Goal: Information Seeking & Learning: Learn about a topic

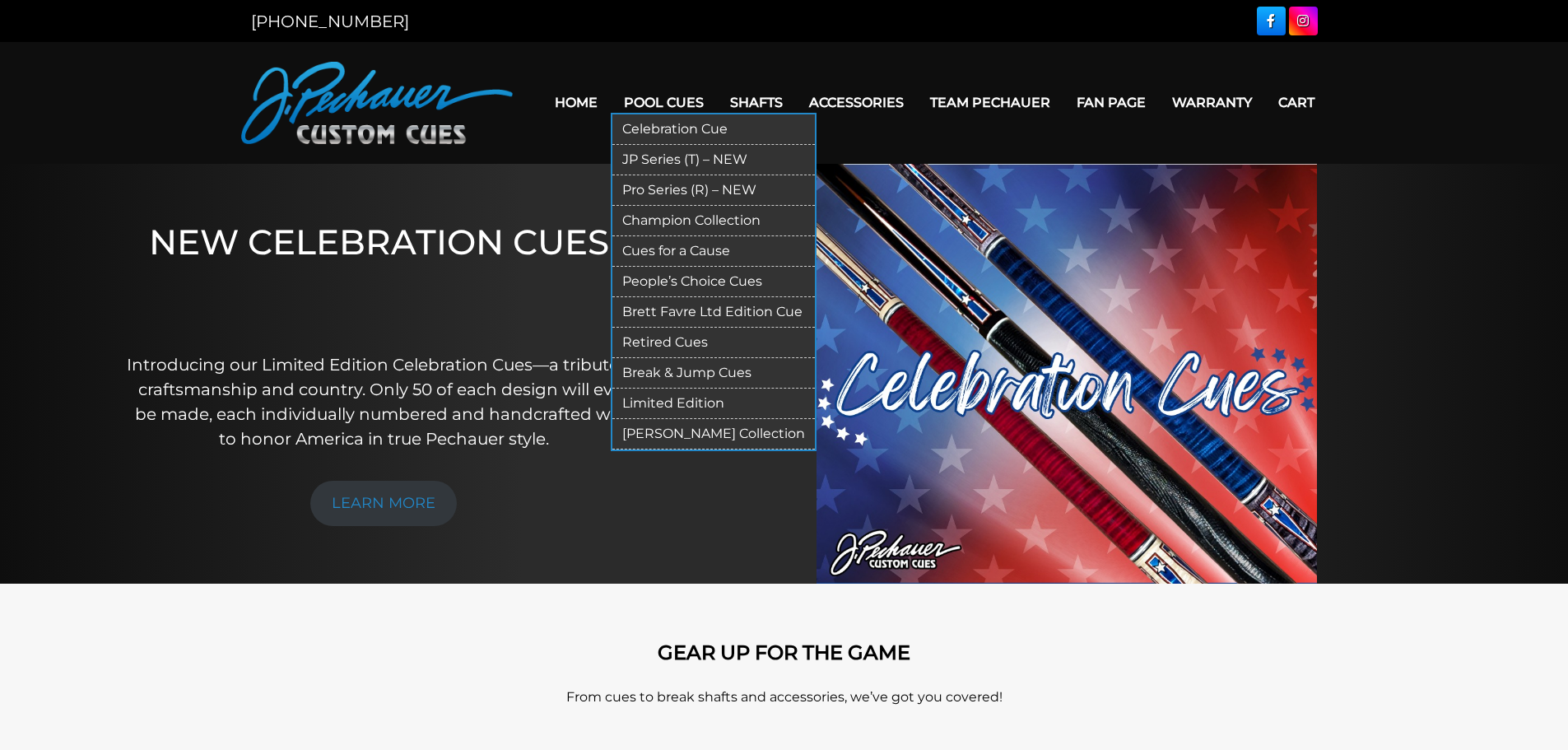
click at [674, 97] on link "Pool Cues" at bounding box center [664, 102] width 106 height 42
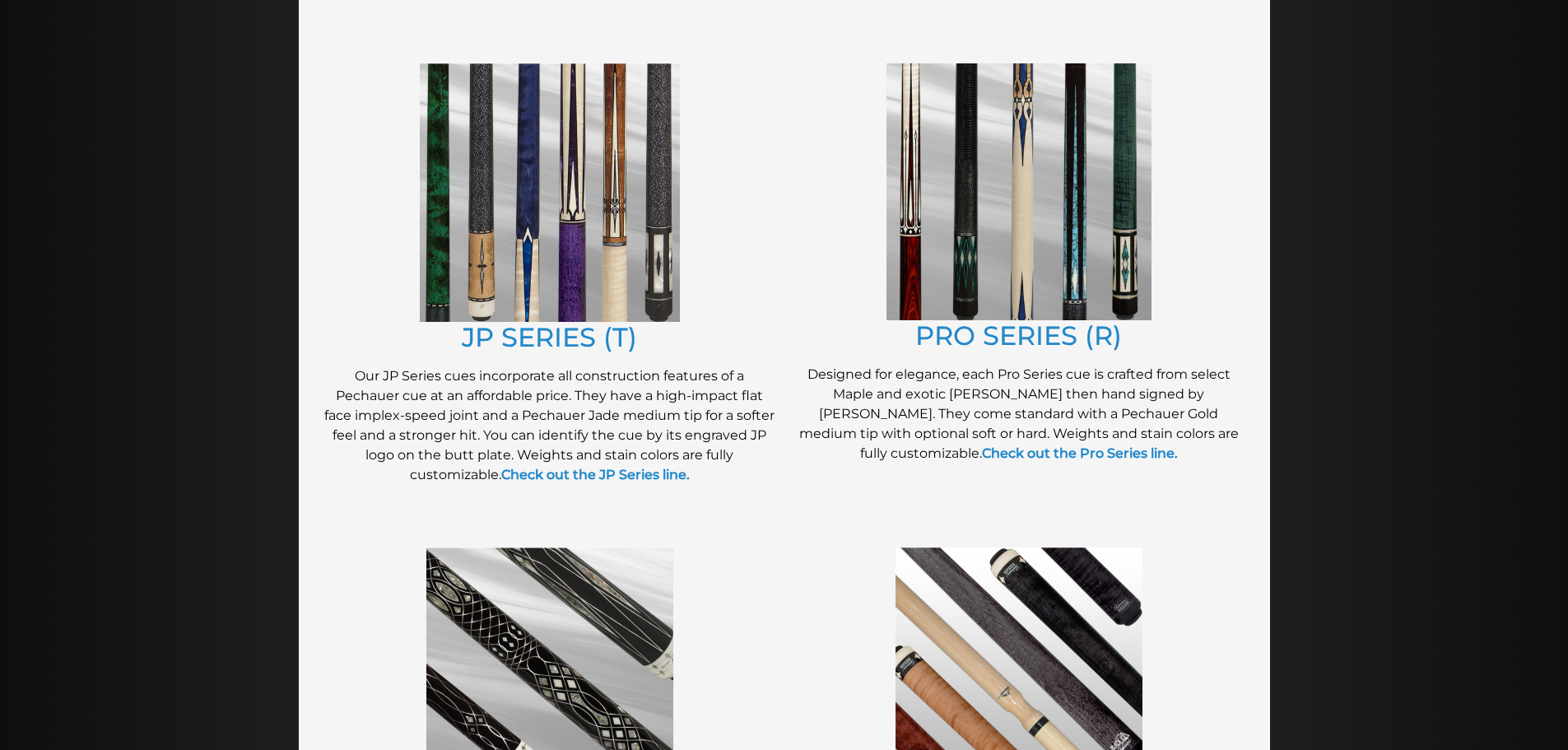
scroll to position [834, 0]
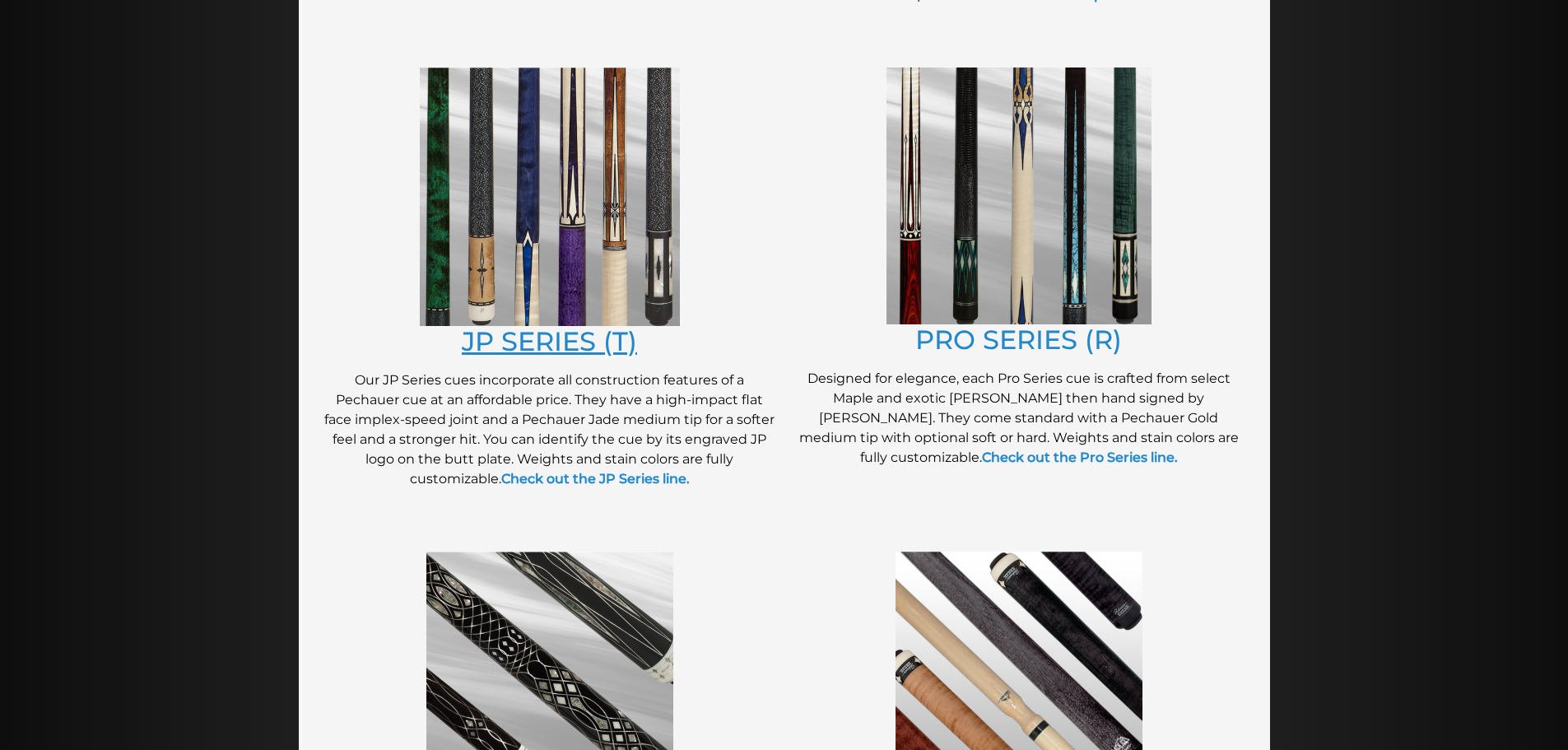
click at [565, 353] on link "JP SERIES (T)" at bounding box center [549, 341] width 175 height 32
click at [1004, 334] on link "PRO SERIES (R)" at bounding box center [1018, 340] width 207 height 32
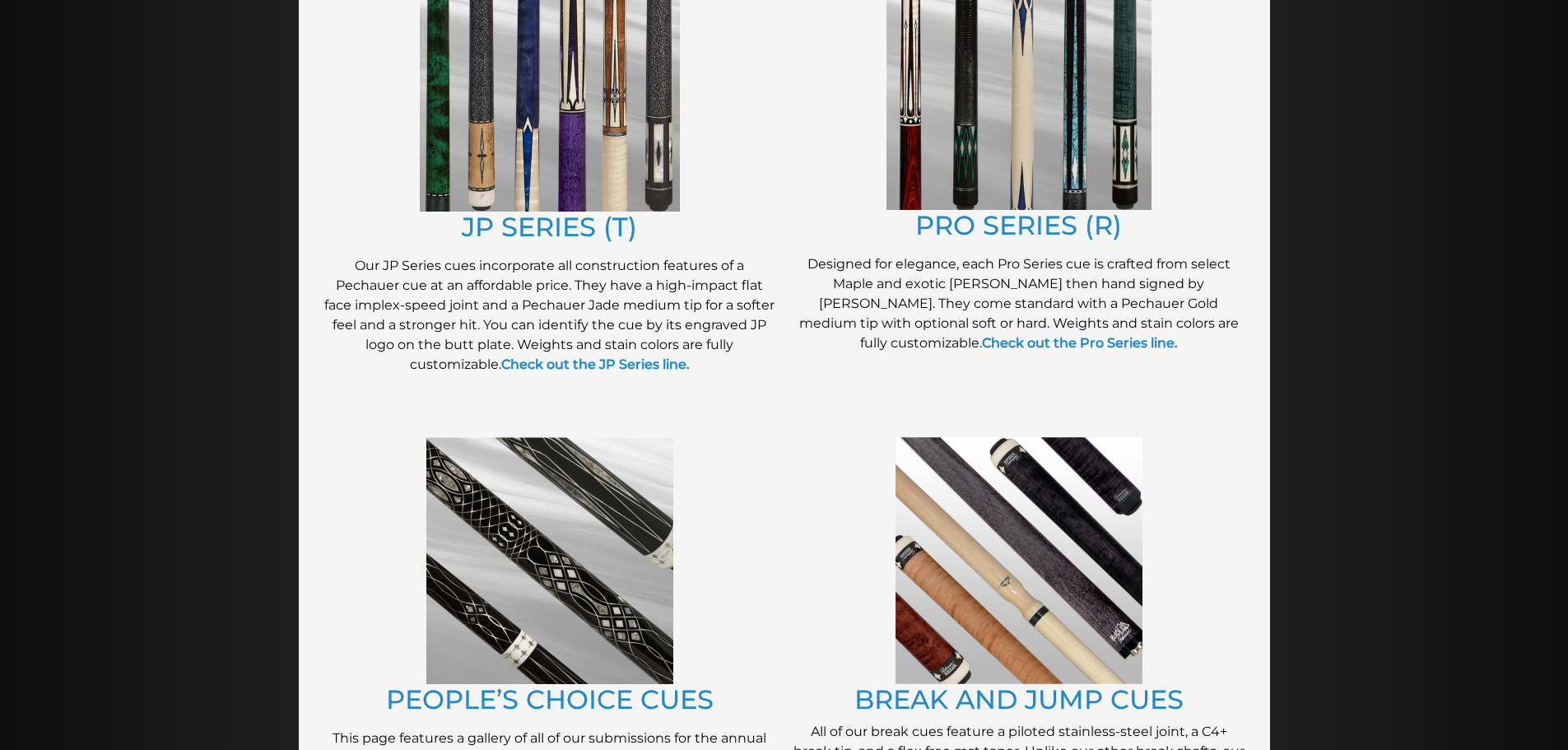
scroll to position [917, 0]
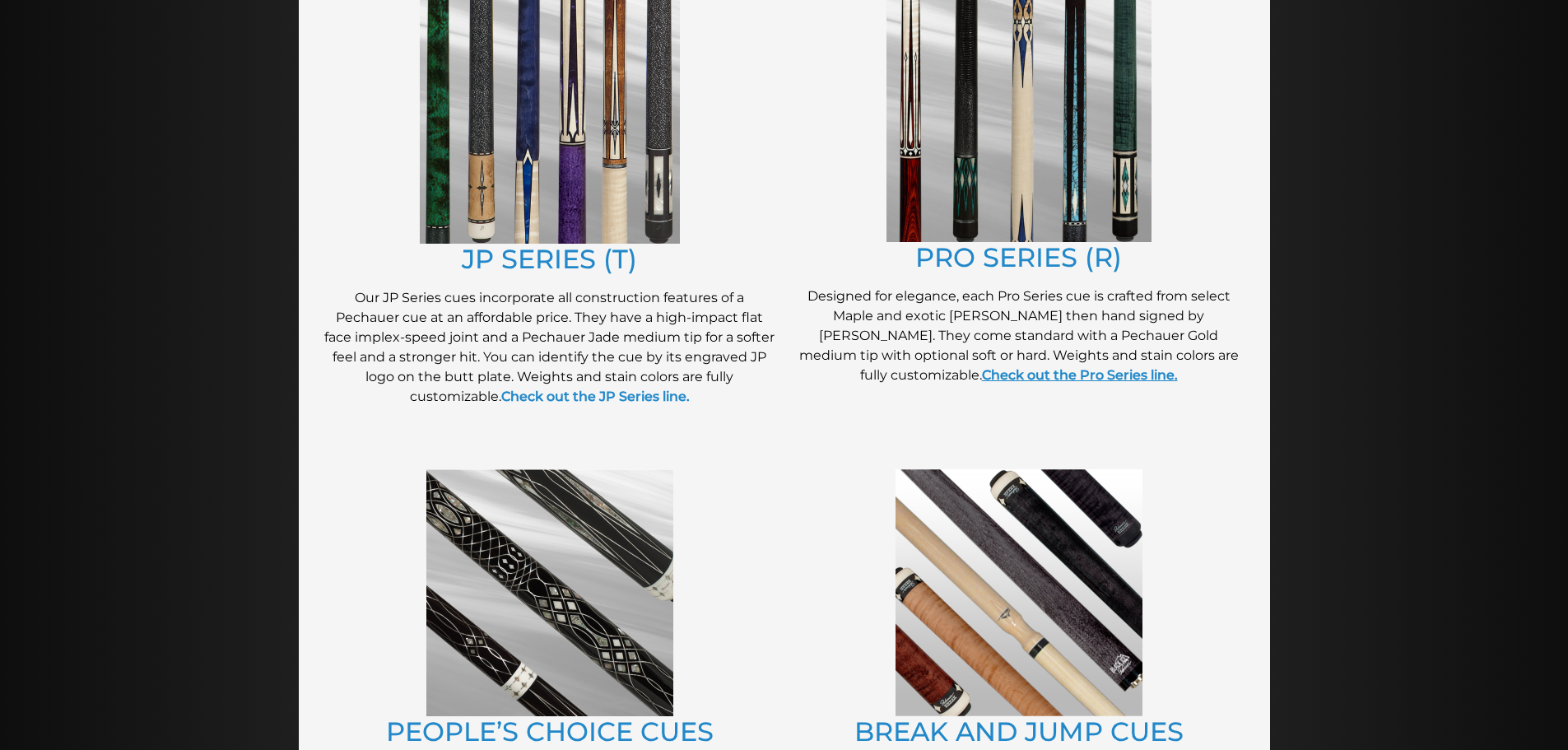
click at [1054, 377] on link "Check out the Pro Series line." at bounding box center [1080, 375] width 196 height 15
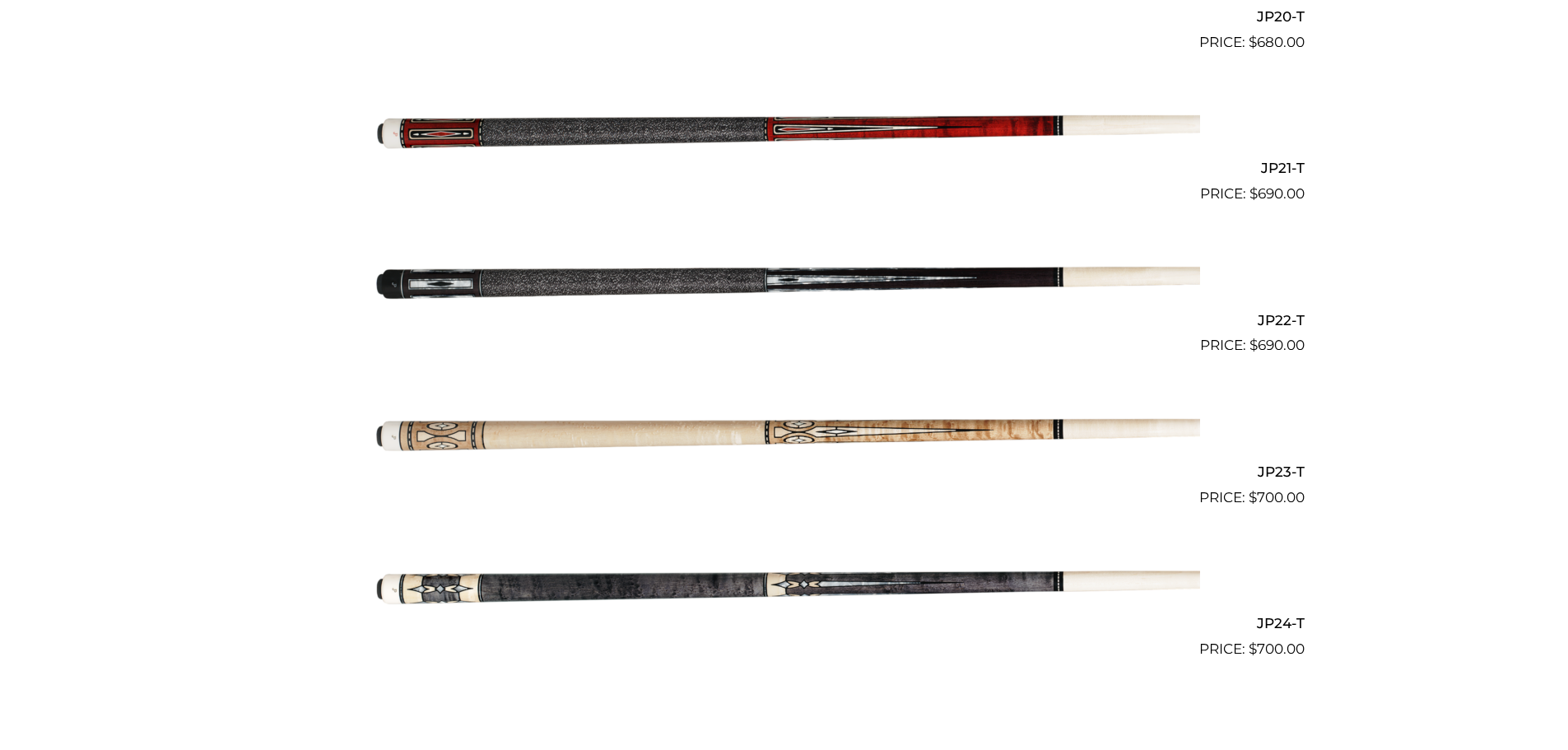
scroll to position [3437, 0]
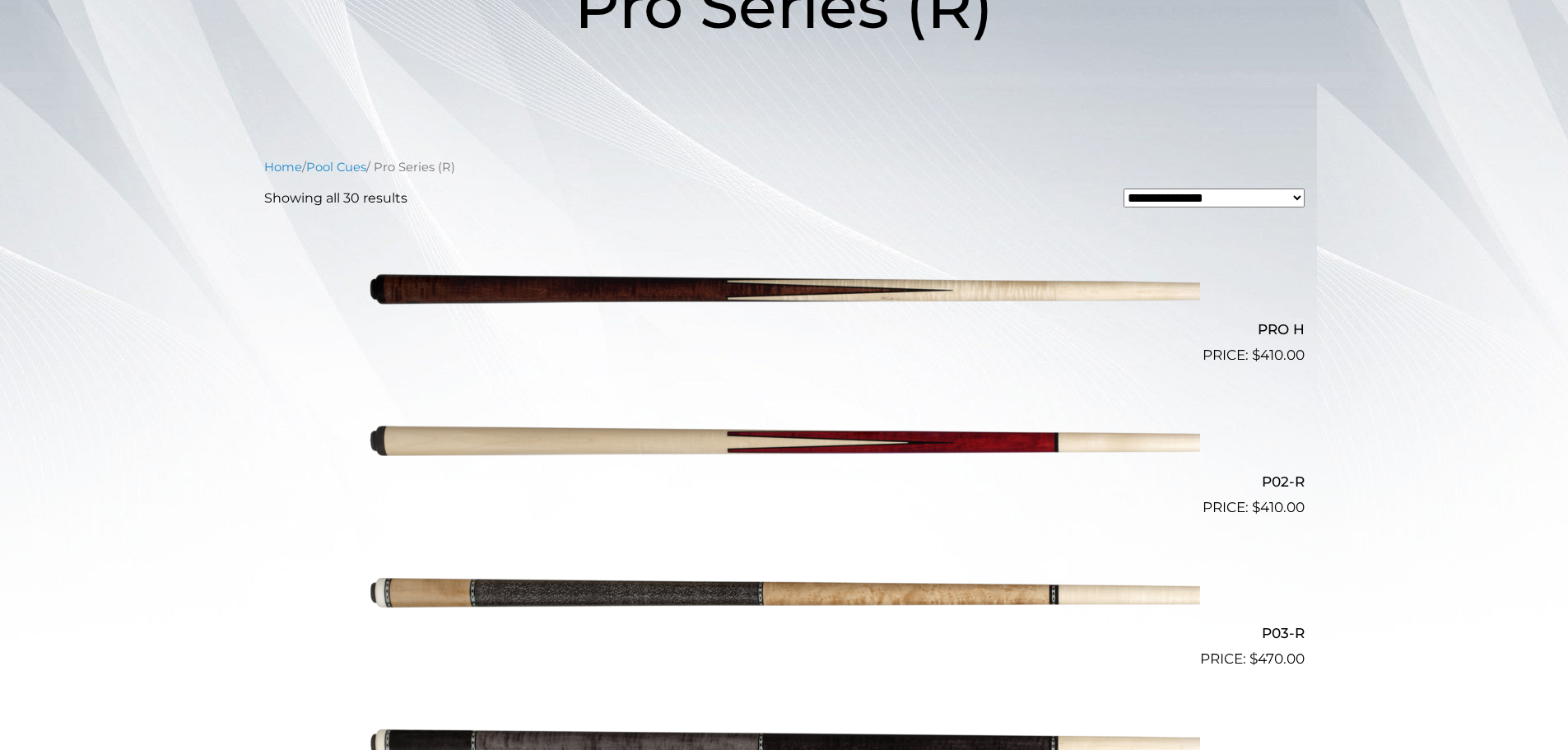
scroll to position [41, 0]
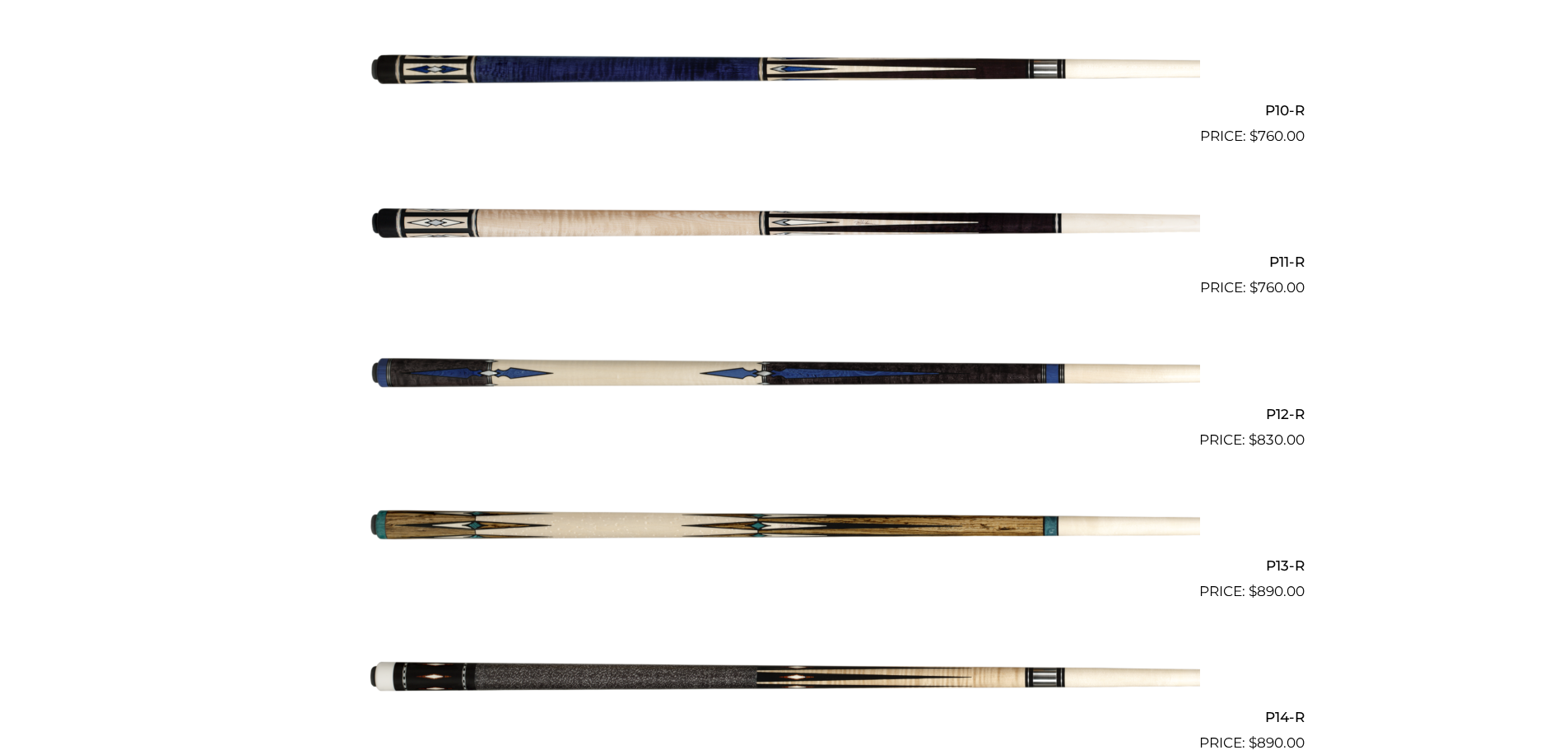
scroll to position [1893, 0]
